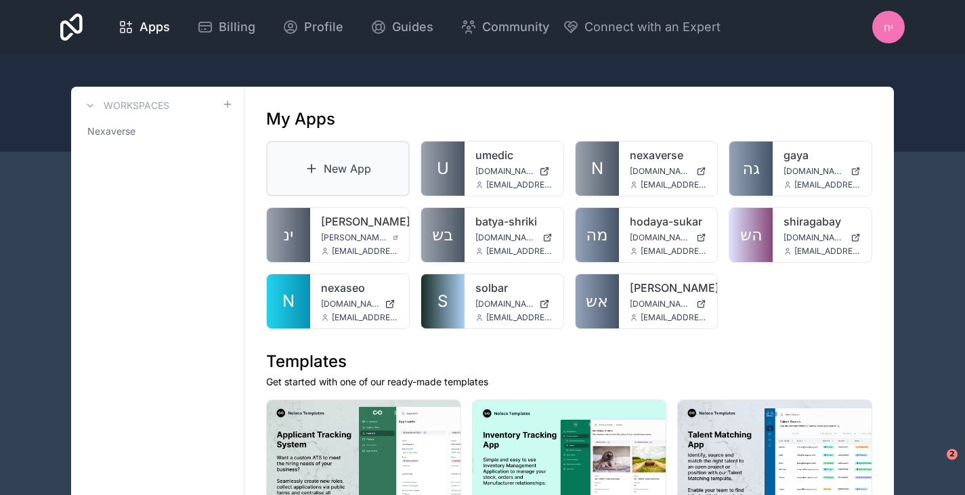
click at [348, 166] on link "New App" at bounding box center [338, 169] width 144 height 56
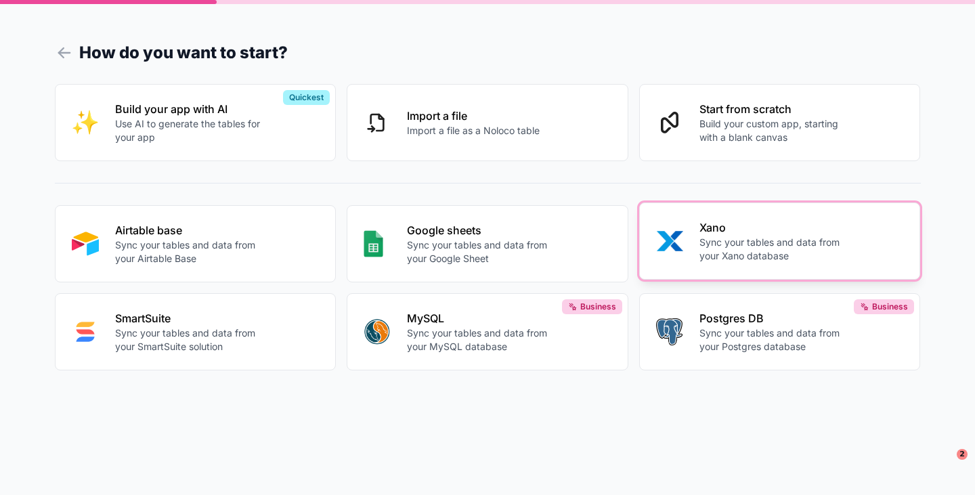
click at [755, 261] on p "Sync your tables and data from your Xano database" at bounding box center [774, 249] width 150 height 27
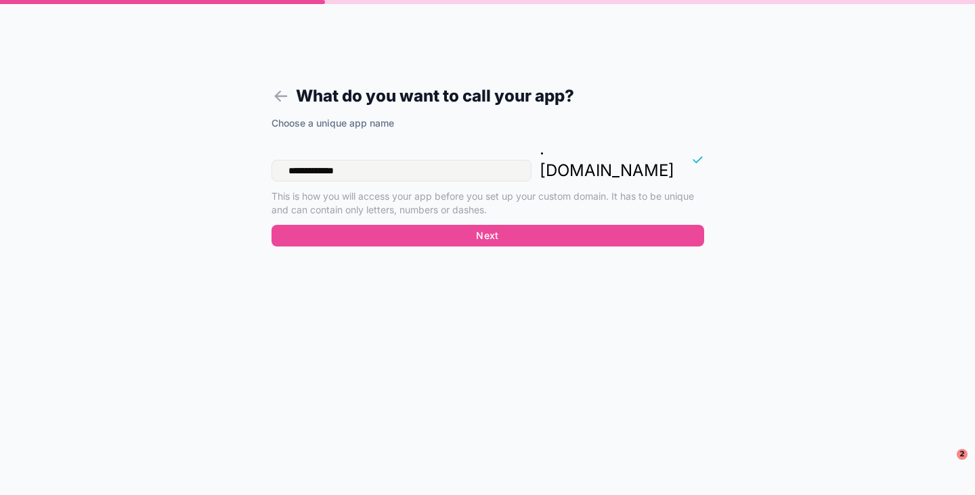
drag, startPoint x: 371, startPoint y: 152, endPoint x: 262, endPoint y: 144, distance: 109.3
click at [262, 144] on form "**********" at bounding box center [487, 263] width 519 height 462
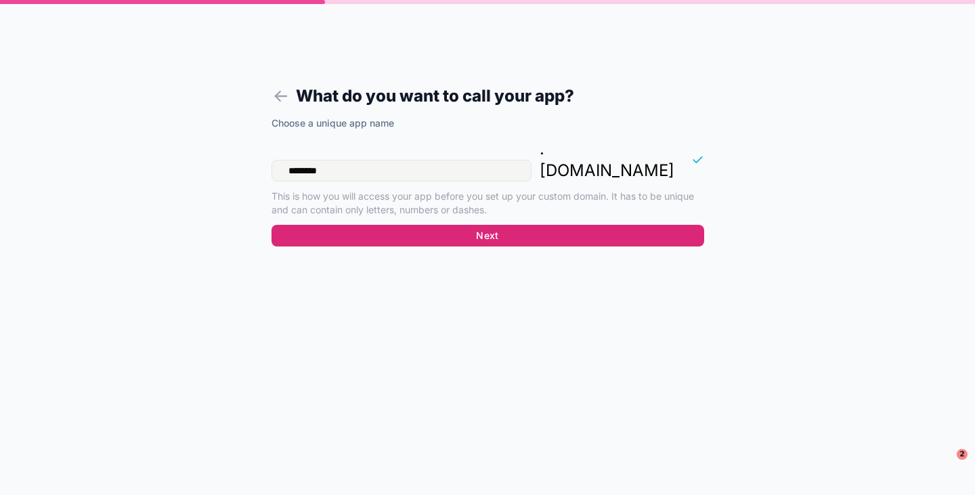
type input "********"
click at [439, 225] on button "Next" at bounding box center [487, 236] width 433 height 22
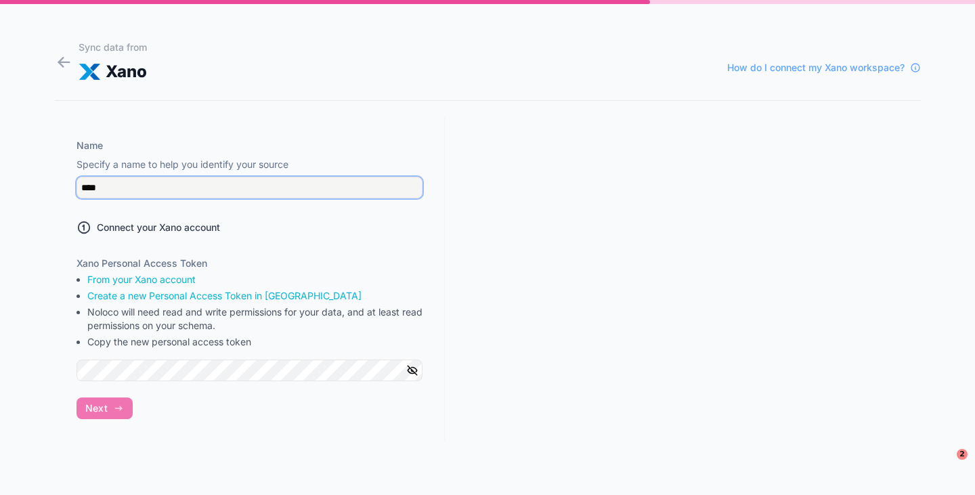
click at [118, 187] on input "****" at bounding box center [249, 188] width 346 height 22
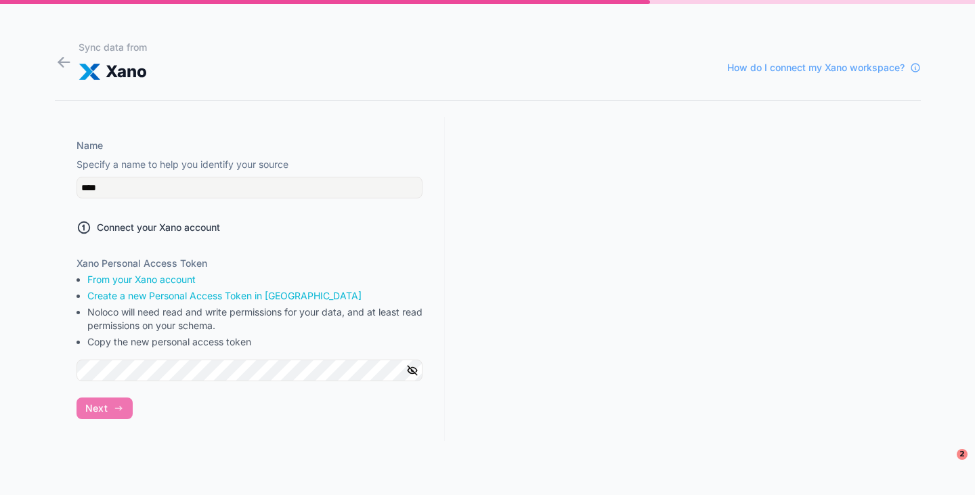
click at [397, 246] on div "Name Specify a name to help you identify your source **** Connect your Xano acc…" at bounding box center [250, 279] width 390 height 324
click at [102, 414] on span "Next" at bounding box center [96, 408] width 22 height 12
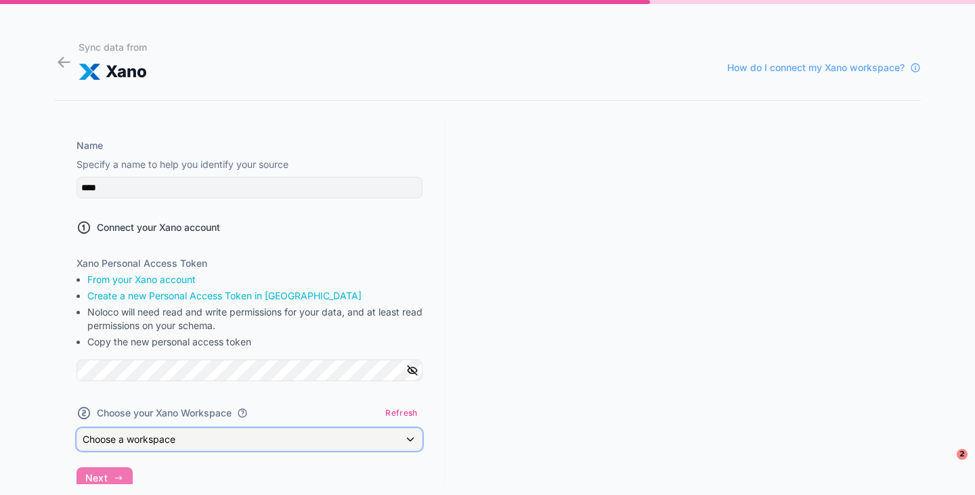
click at [170, 443] on span "Choose a workspace" at bounding box center [129, 439] width 93 height 12
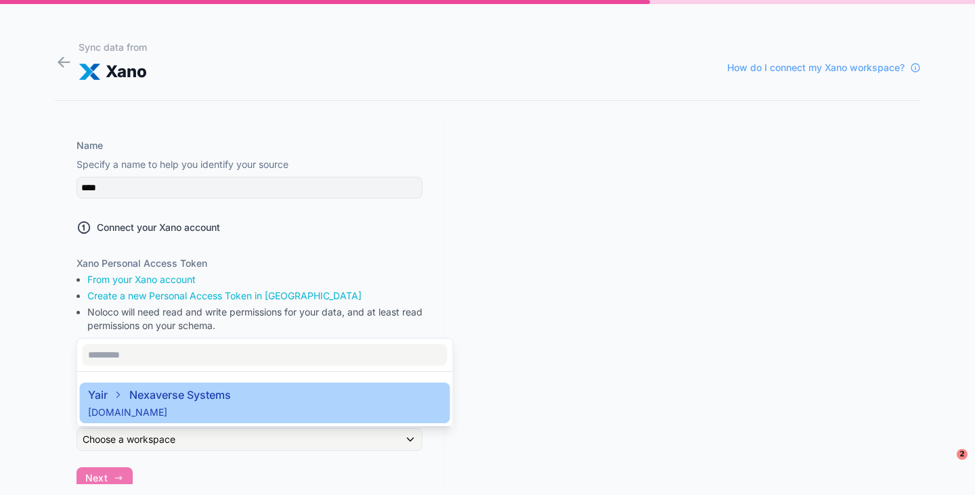
click at [194, 403] on div "Yair Nexaverse Systems xmns-nzuc-uqkl.f2.xano.io" at bounding box center [159, 403] width 143 height 32
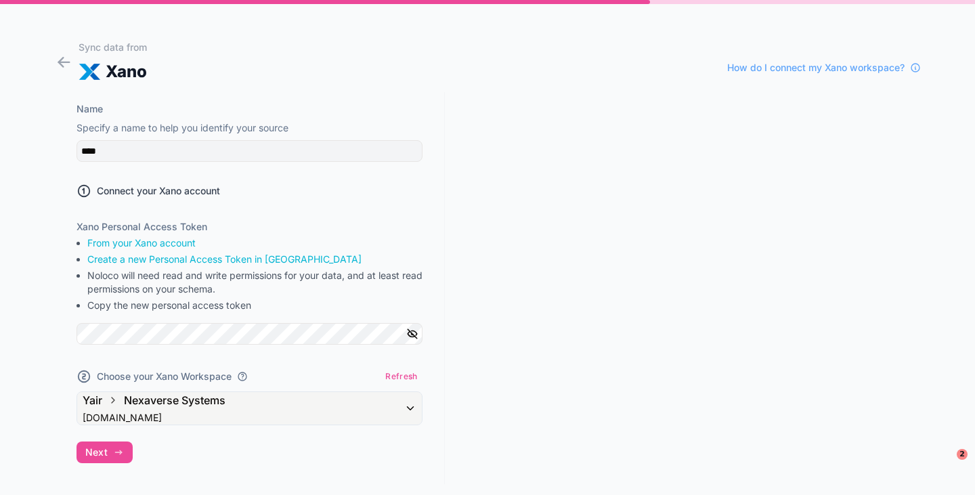
scroll to position [37, 0]
click at [111, 452] on button "Next" at bounding box center [104, 452] width 56 height 22
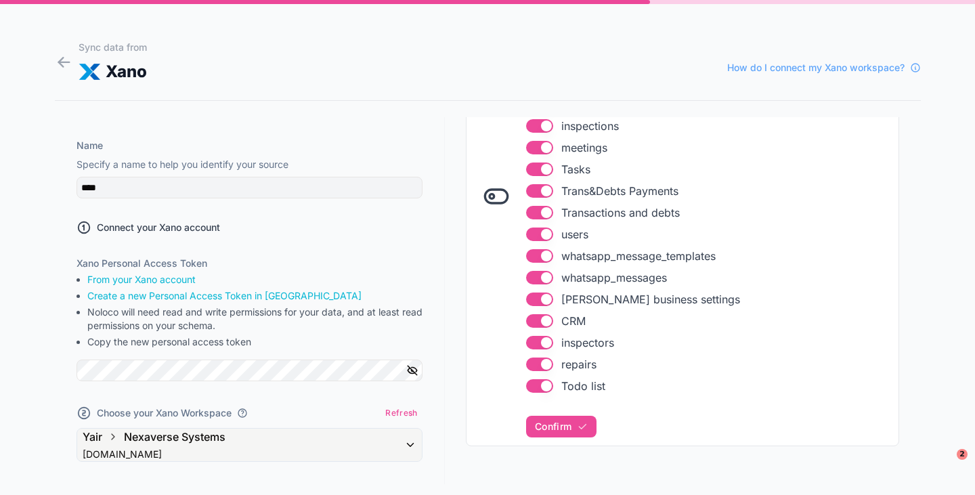
scroll to position [342, 0]
click at [529, 386] on button "Use setting" at bounding box center [539, 385] width 27 height 14
click at [529, 364] on button "Use setting" at bounding box center [539, 364] width 27 height 14
click at [533, 347] on button "Use setting" at bounding box center [539, 342] width 27 height 14
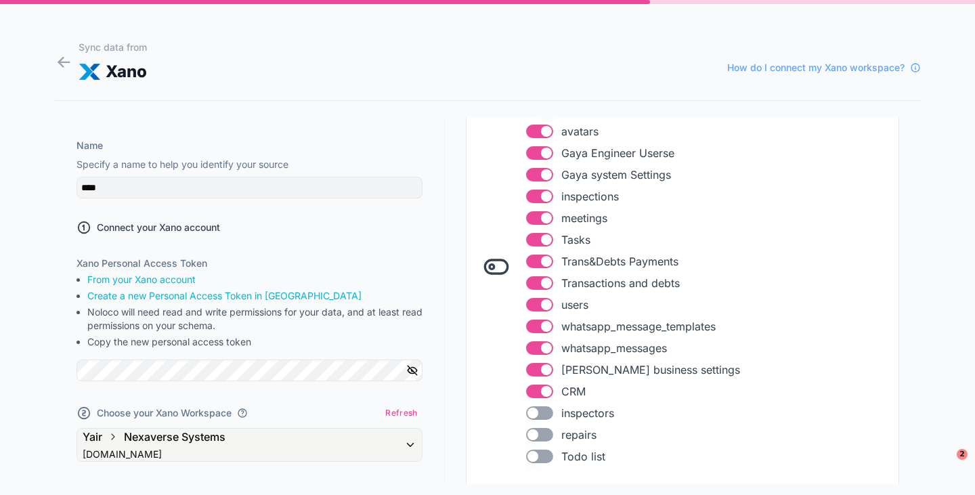
scroll to position [338, 0]
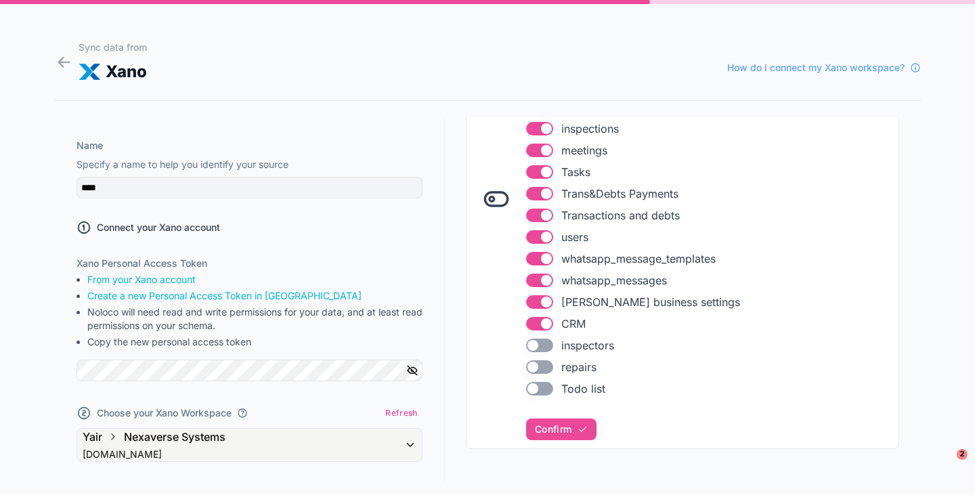
click at [526, 322] on button "Use setting" at bounding box center [539, 324] width 27 height 14
click at [526, 301] on button "Use setting" at bounding box center [539, 302] width 27 height 14
click at [531, 278] on button "Use setting" at bounding box center [539, 280] width 27 height 14
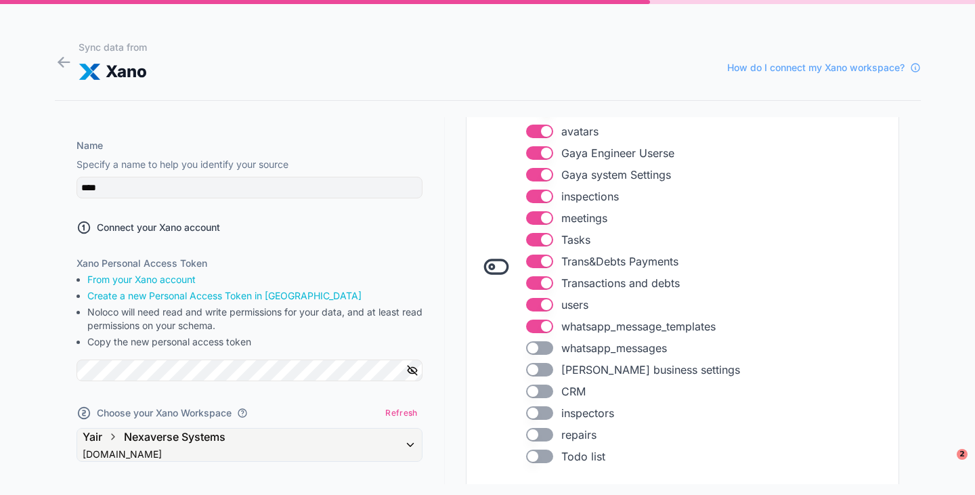
scroll to position [271, 0]
click at [532, 299] on button "Use setting" at bounding box center [539, 305] width 27 height 14
click at [532, 282] on button "Use setting" at bounding box center [539, 283] width 27 height 14
click at [530, 262] on button "Use setting" at bounding box center [539, 262] width 27 height 14
click at [531, 240] on button "Use setting" at bounding box center [539, 240] width 27 height 14
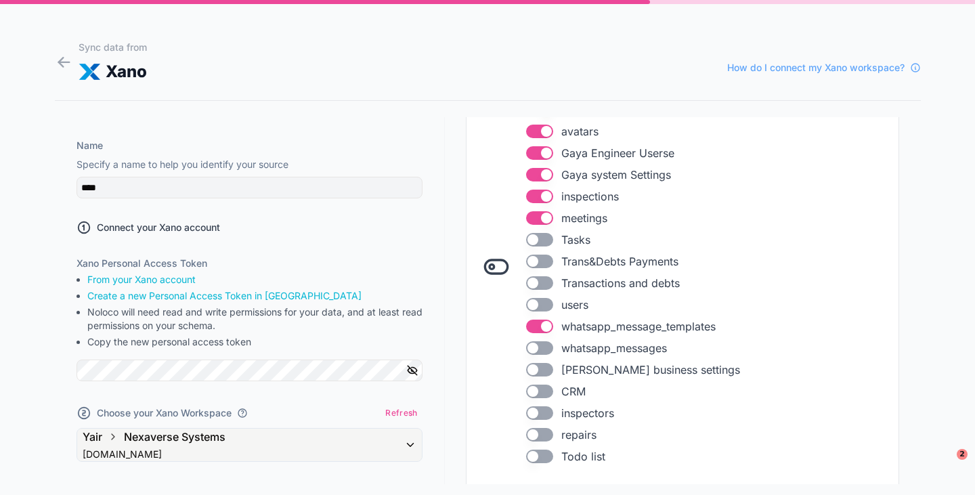
click at [530, 211] on li "Use setting meetings" at bounding box center [708, 218] width 364 height 16
click at [531, 219] on button "Use setting" at bounding box center [539, 218] width 27 height 14
click at [532, 196] on button "Use setting" at bounding box center [539, 197] width 27 height 14
click at [532, 173] on button "Use setting" at bounding box center [539, 175] width 27 height 14
click at [530, 153] on button "Use setting" at bounding box center [539, 153] width 27 height 14
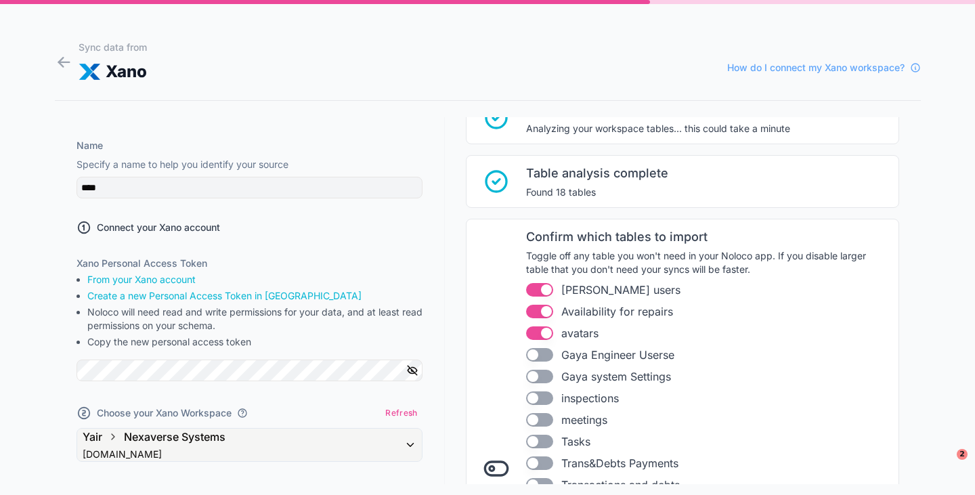
scroll to position [68, 0]
click at [531, 333] on button "Use setting" at bounding box center [539, 335] width 27 height 14
click at [534, 309] on button "Use setting" at bounding box center [539, 313] width 27 height 14
click at [535, 287] on button "Use setting" at bounding box center [539, 291] width 27 height 14
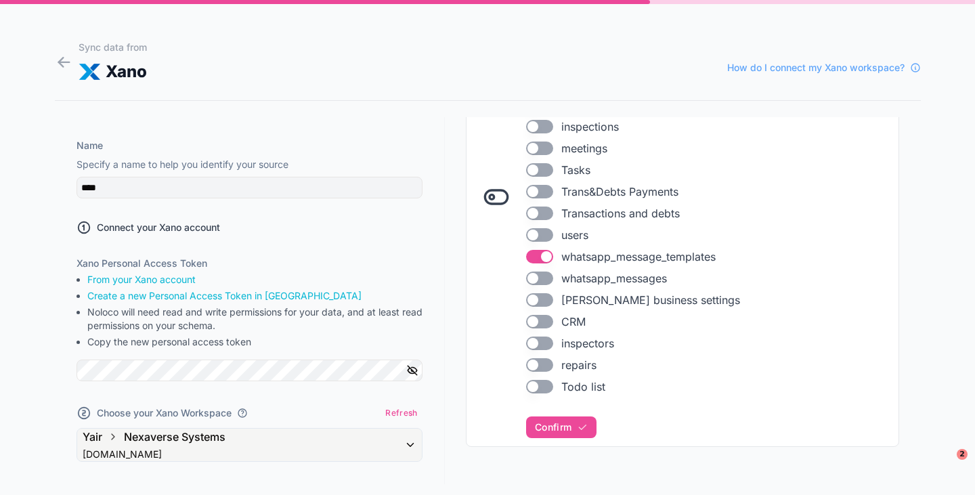
scroll to position [342, 0]
click at [577, 428] on icon "button" at bounding box center [582, 425] width 11 height 11
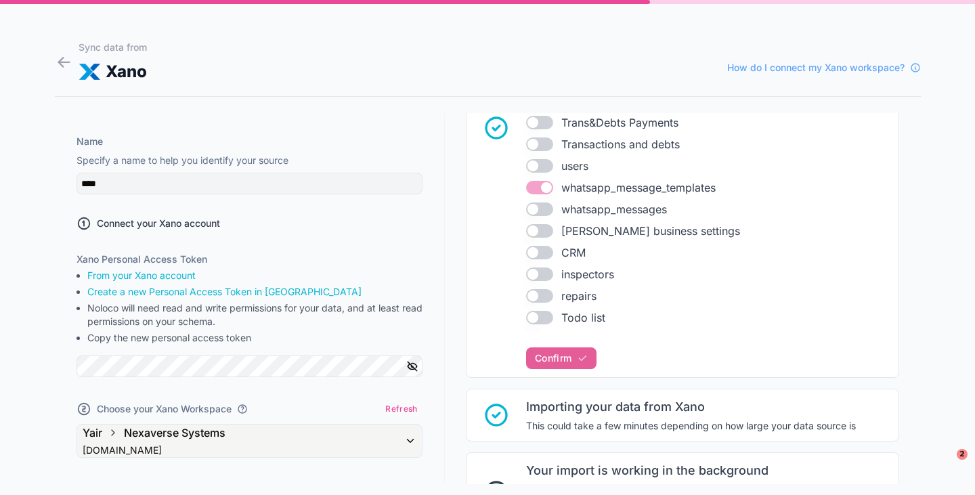
scroll to position [679, 0]
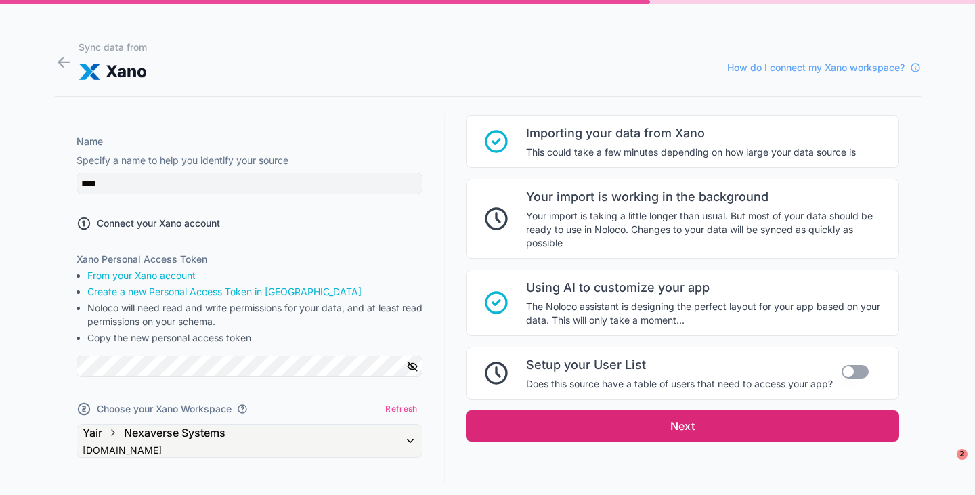
click at [761, 422] on button "Next" at bounding box center [682, 425] width 433 height 31
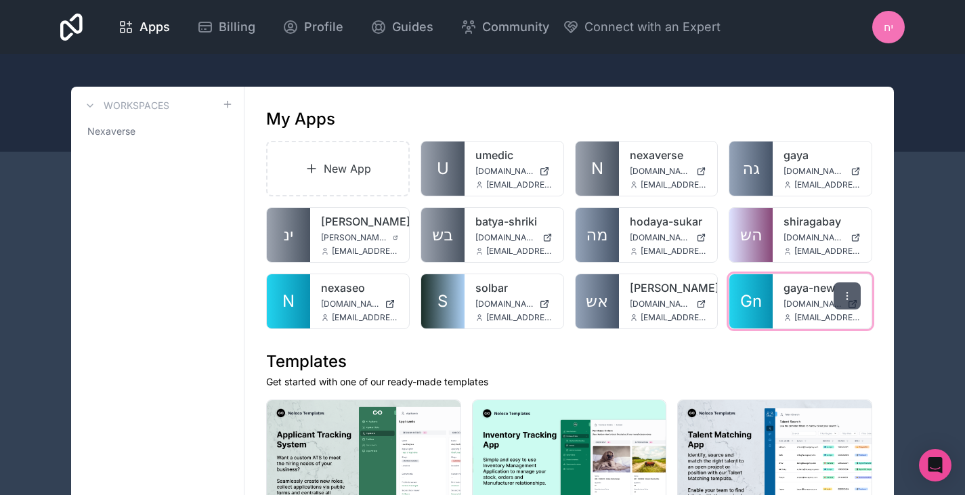
click at [854, 295] on div at bounding box center [846, 295] width 27 height 27
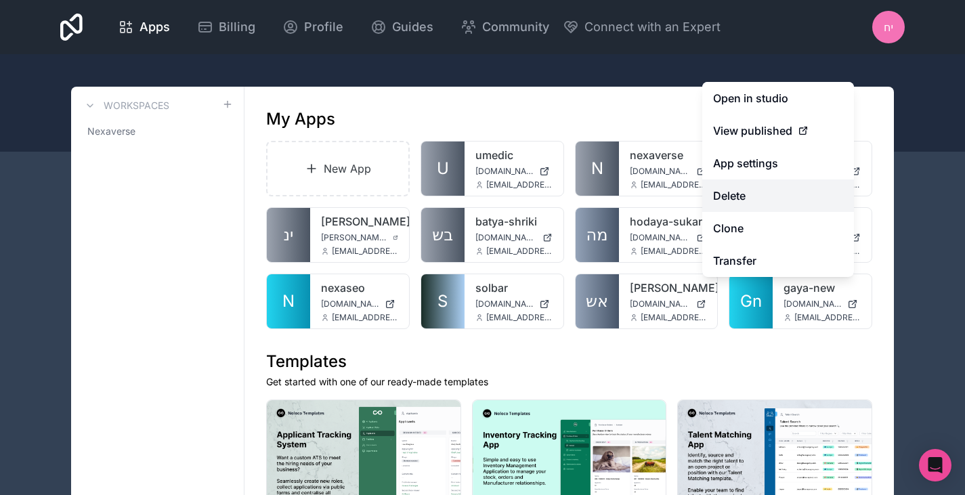
click at [766, 198] on button "Delete" at bounding box center [778, 195] width 152 height 32
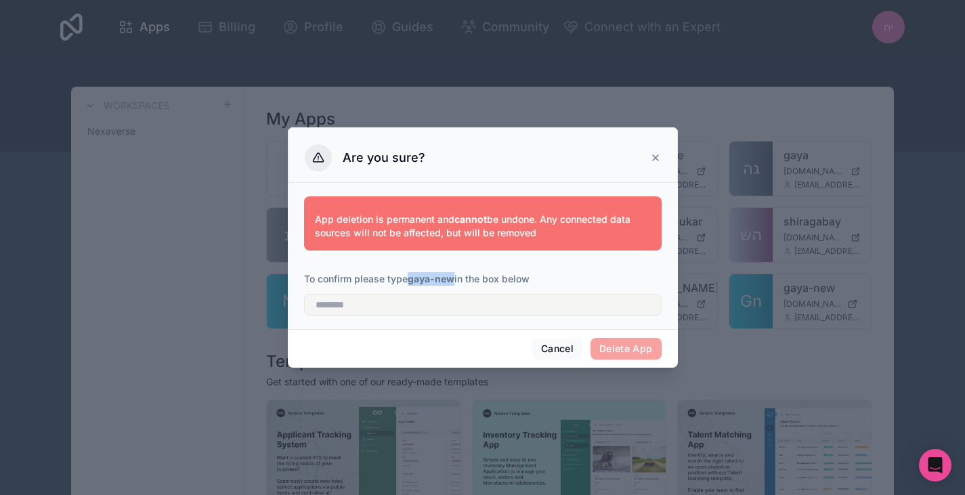
drag, startPoint x: 454, startPoint y: 281, endPoint x: 411, endPoint y: 280, distance: 42.6
click at [411, 280] on strong "gaya-new" at bounding box center [430, 279] width 47 height 12
copy strong "gaya-new"
click at [419, 311] on input "text" at bounding box center [482, 305] width 357 height 22
paste input "********"
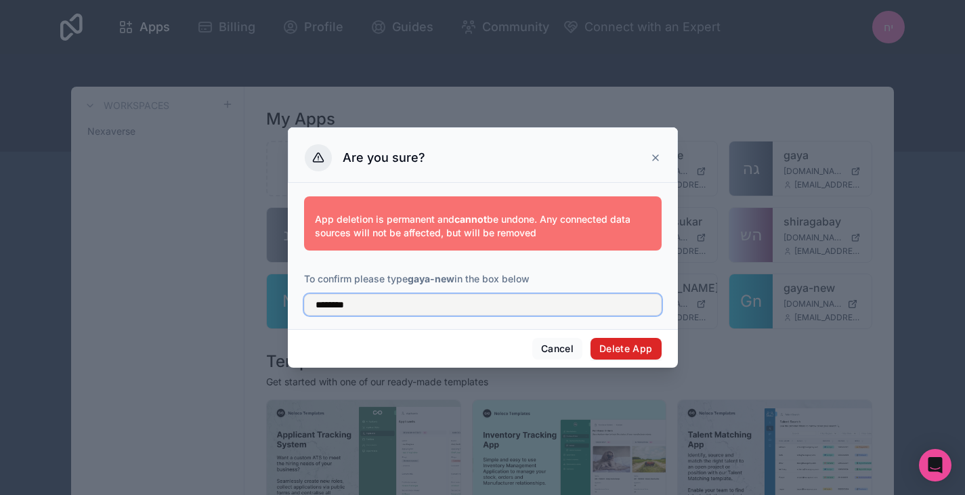
type input "********"
click at [616, 354] on button "Delete App" at bounding box center [625, 349] width 71 height 22
